Goal: Task Accomplishment & Management: Manage account settings

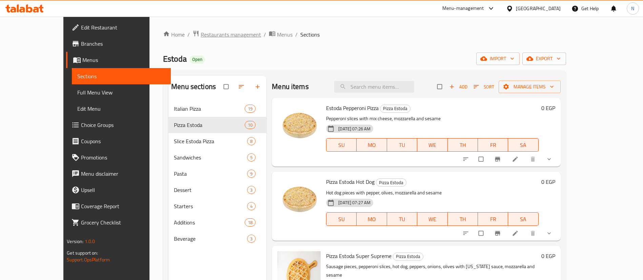
click at [201, 36] on span "Restaurants management" at bounding box center [231, 35] width 60 height 8
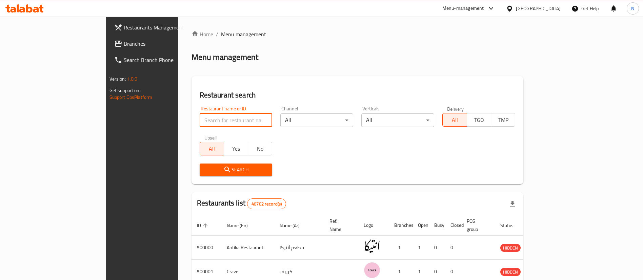
click at [200, 123] on input "search" at bounding box center [236, 121] width 73 height 14
click at [200, 119] on input "search" at bounding box center [236, 121] width 73 height 14
paste input "682020"
type input "682020"
click button "Search" at bounding box center [236, 170] width 73 height 13
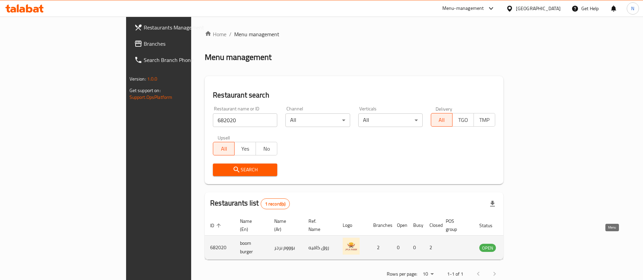
click at [523, 244] on icon "enhanced table" at bounding box center [519, 248] width 8 height 8
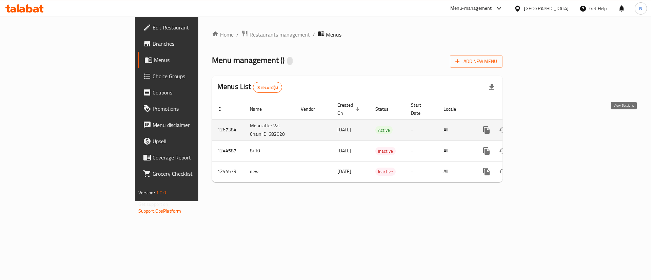
click at [539, 126] on icon "enhanced table" at bounding box center [535, 130] width 8 height 8
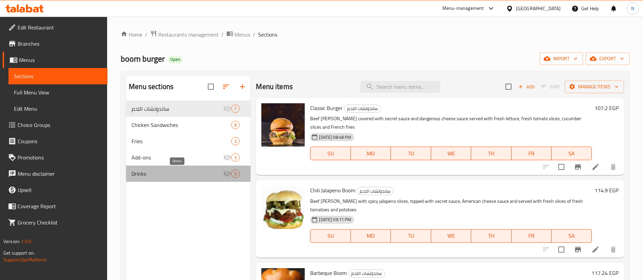
click at [222, 175] on span "Drinks" at bounding box center [178, 174] width 92 height 8
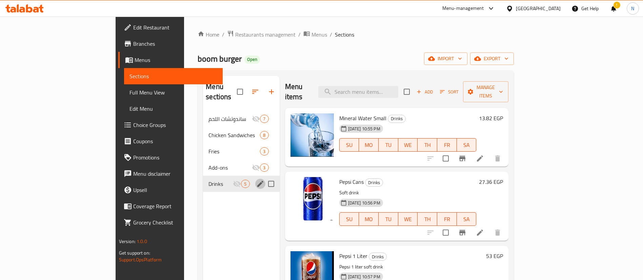
click at [256, 180] on icon "edit" at bounding box center [260, 184] width 8 height 8
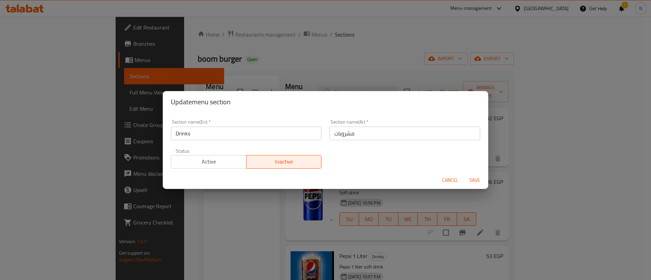
click at [197, 163] on span "Active" at bounding box center [209, 162] width 70 height 10
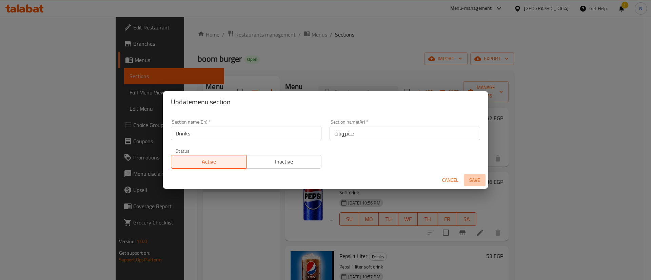
click at [481, 179] on span "Save" at bounding box center [474, 180] width 16 height 8
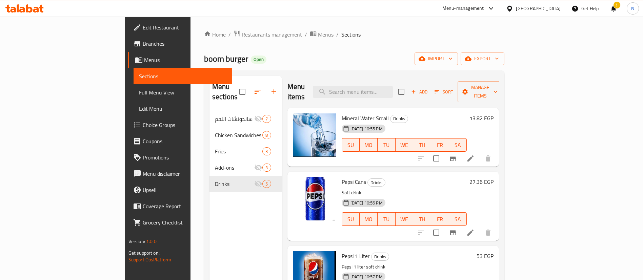
click at [504, 38] on ol "Home / Restaurants management / Menus / Sections" at bounding box center [354, 34] width 300 height 9
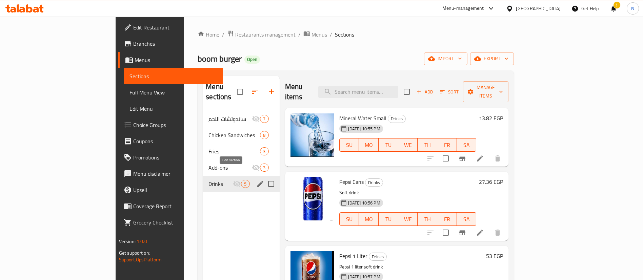
click at [256, 180] on icon "edit" at bounding box center [260, 184] width 8 height 8
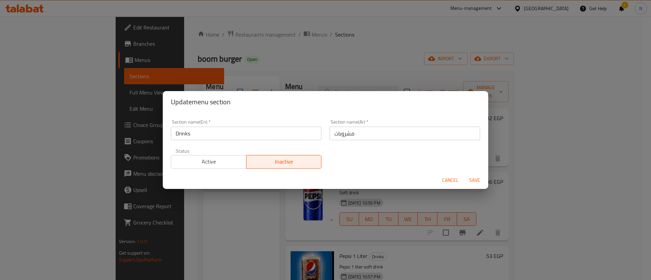
click at [226, 161] on span "Active" at bounding box center [209, 162] width 70 height 10
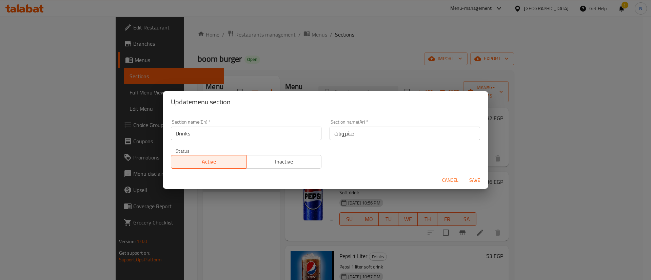
click at [473, 181] on span "Save" at bounding box center [474, 180] width 16 height 8
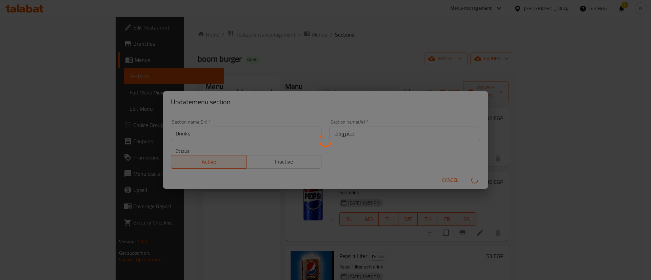
click at [201, 222] on div "Menu sections" at bounding box center [325, 140] width 651 height 280
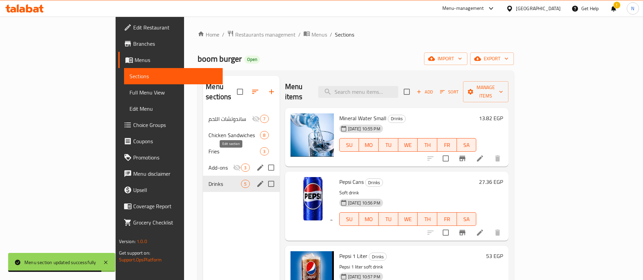
click at [257, 165] on icon "edit" at bounding box center [260, 168] width 6 height 6
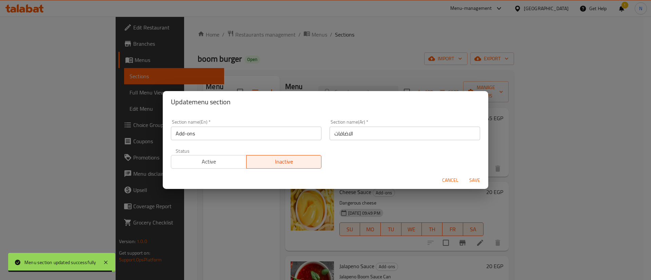
click at [226, 161] on span "Active" at bounding box center [209, 162] width 70 height 10
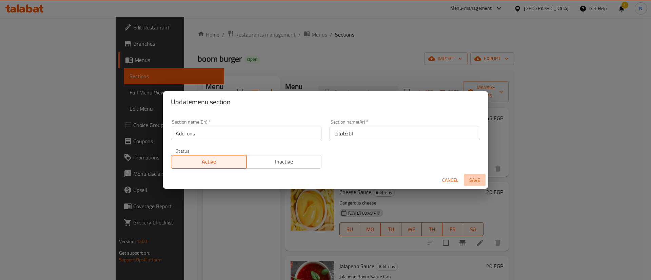
click at [478, 181] on span "Save" at bounding box center [474, 180] width 16 height 8
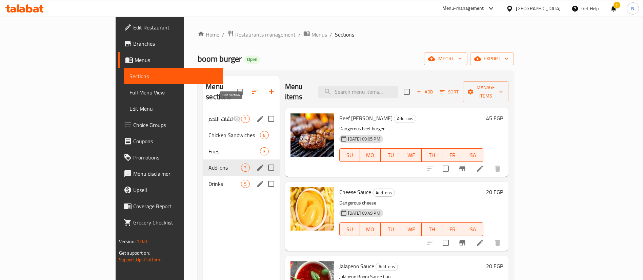
click at [257, 116] on icon "edit" at bounding box center [260, 119] width 6 height 6
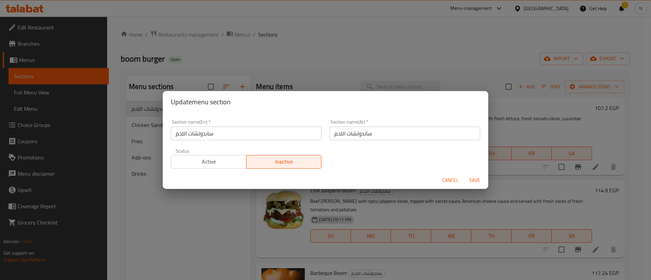
click at [221, 164] on span "Active" at bounding box center [209, 162] width 70 height 10
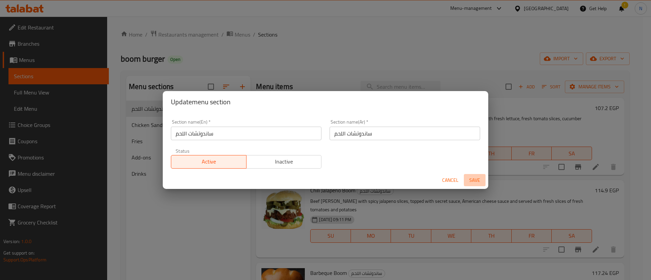
click at [471, 178] on span "Save" at bounding box center [474, 180] width 16 height 8
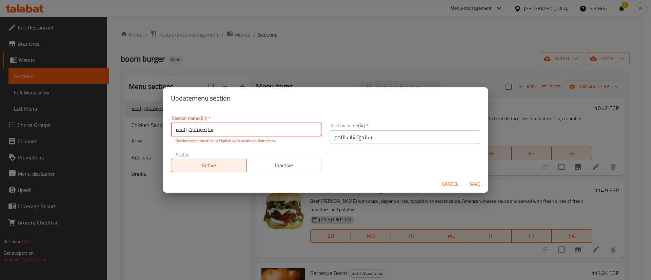
click at [212, 132] on input "ساندوتشات اللحم" at bounding box center [246, 130] width 150 height 14
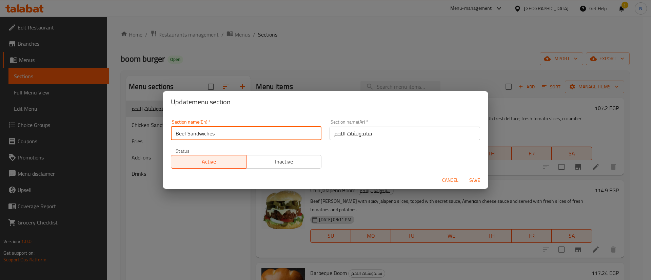
type input "Beef Sandwiches"
click at [467, 180] on span "Save" at bounding box center [474, 180] width 16 height 8
